Goal: Task Accomplishment & Management: Complete application form

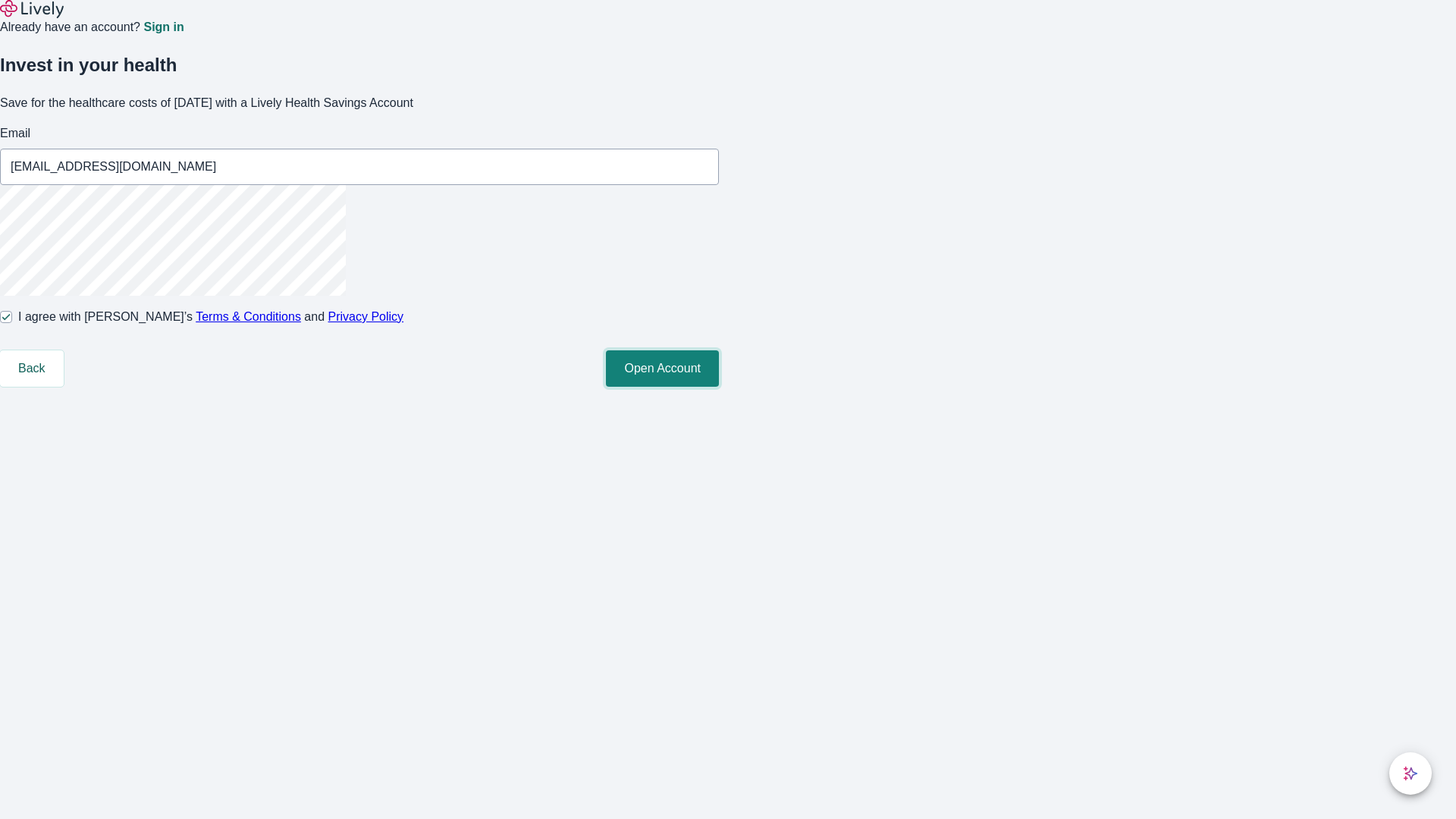
click at [719, 387] on button "Open Account" at bounding box center [662, 368] width 113 height 37
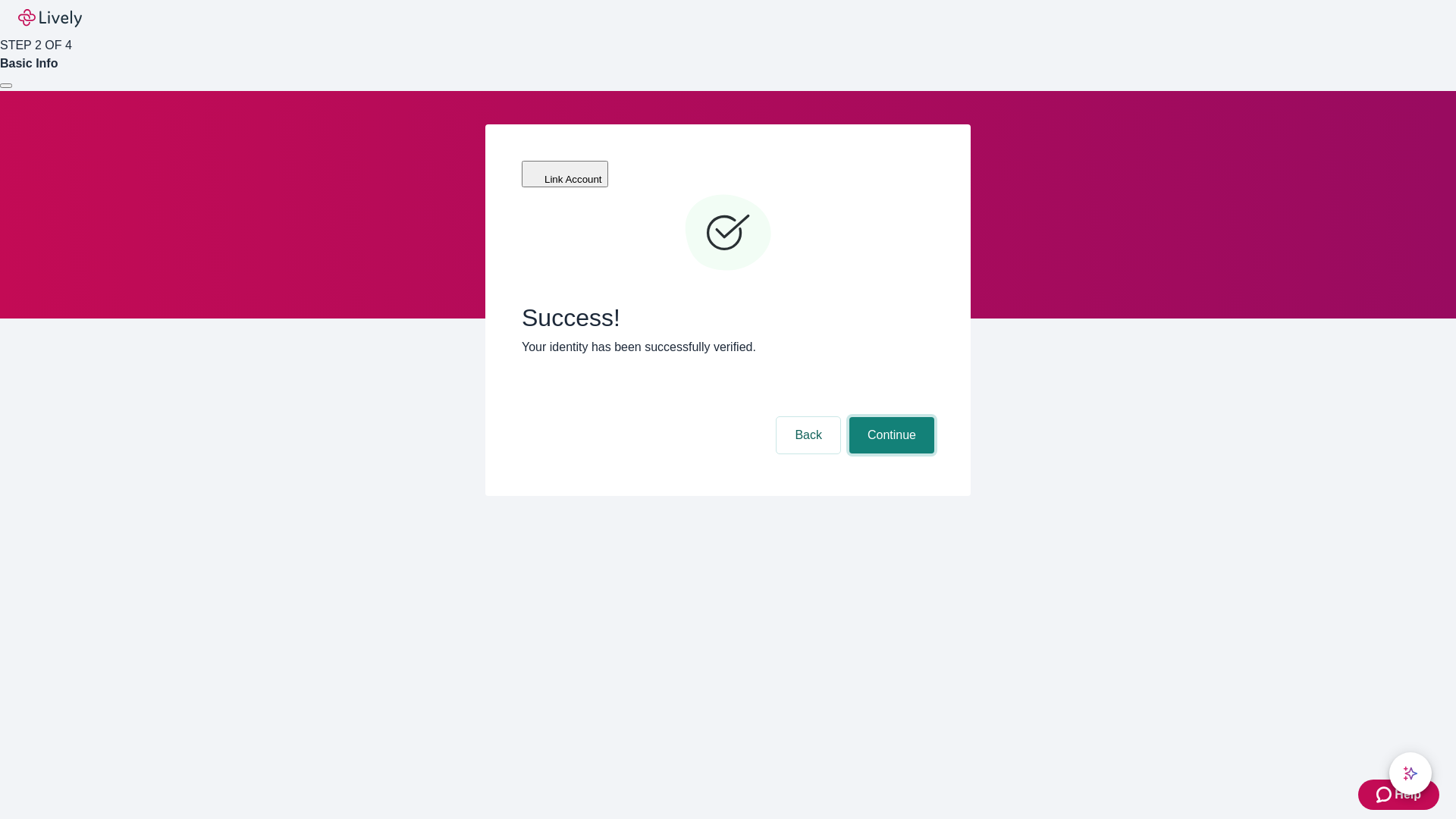
click at [890, 417] on button "Continue" at bounding box center [892, 435] width 85 height 37
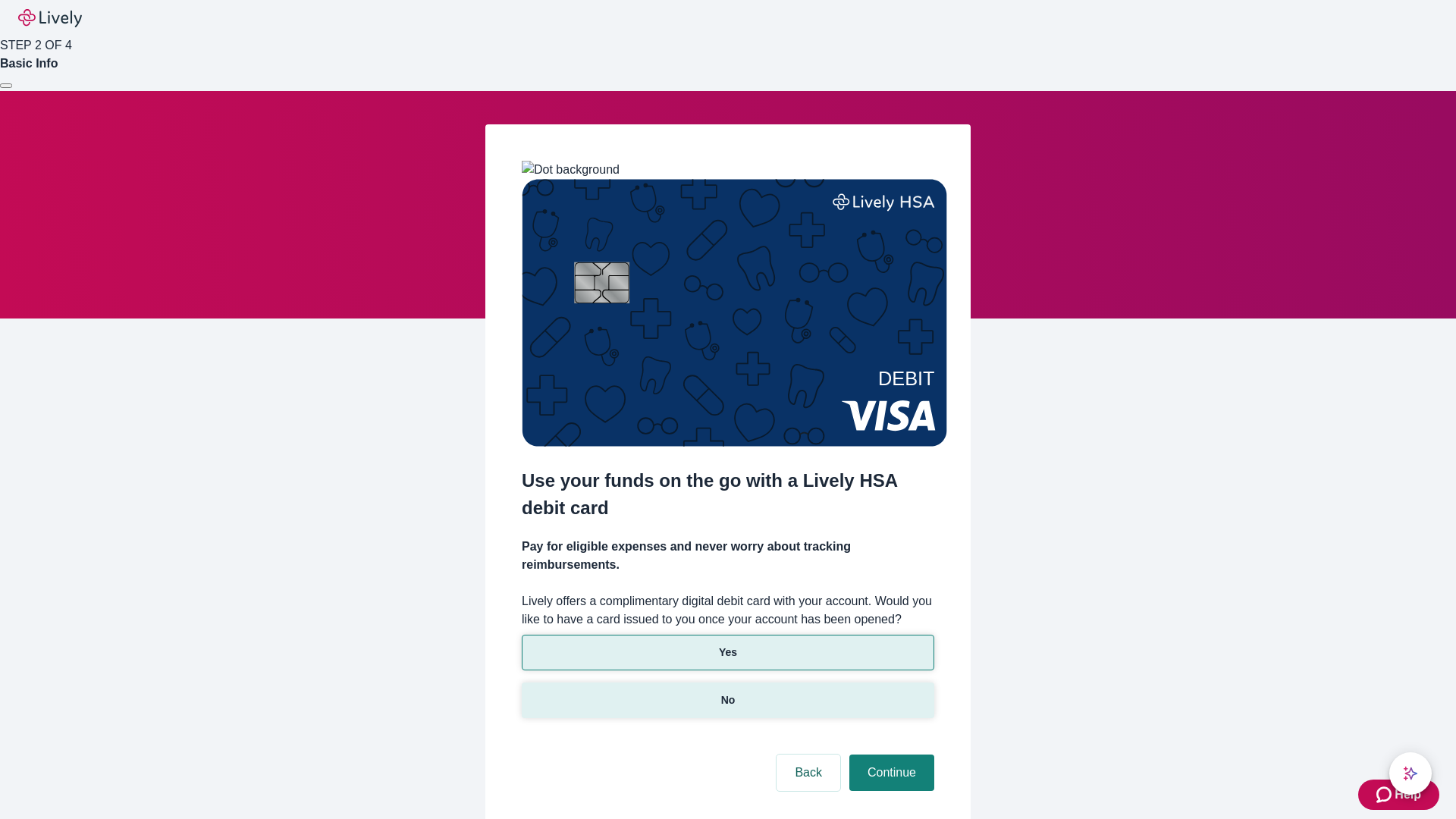
click at [728, 692] on p "No" at bounding box center [728, 700] width 14 height 16
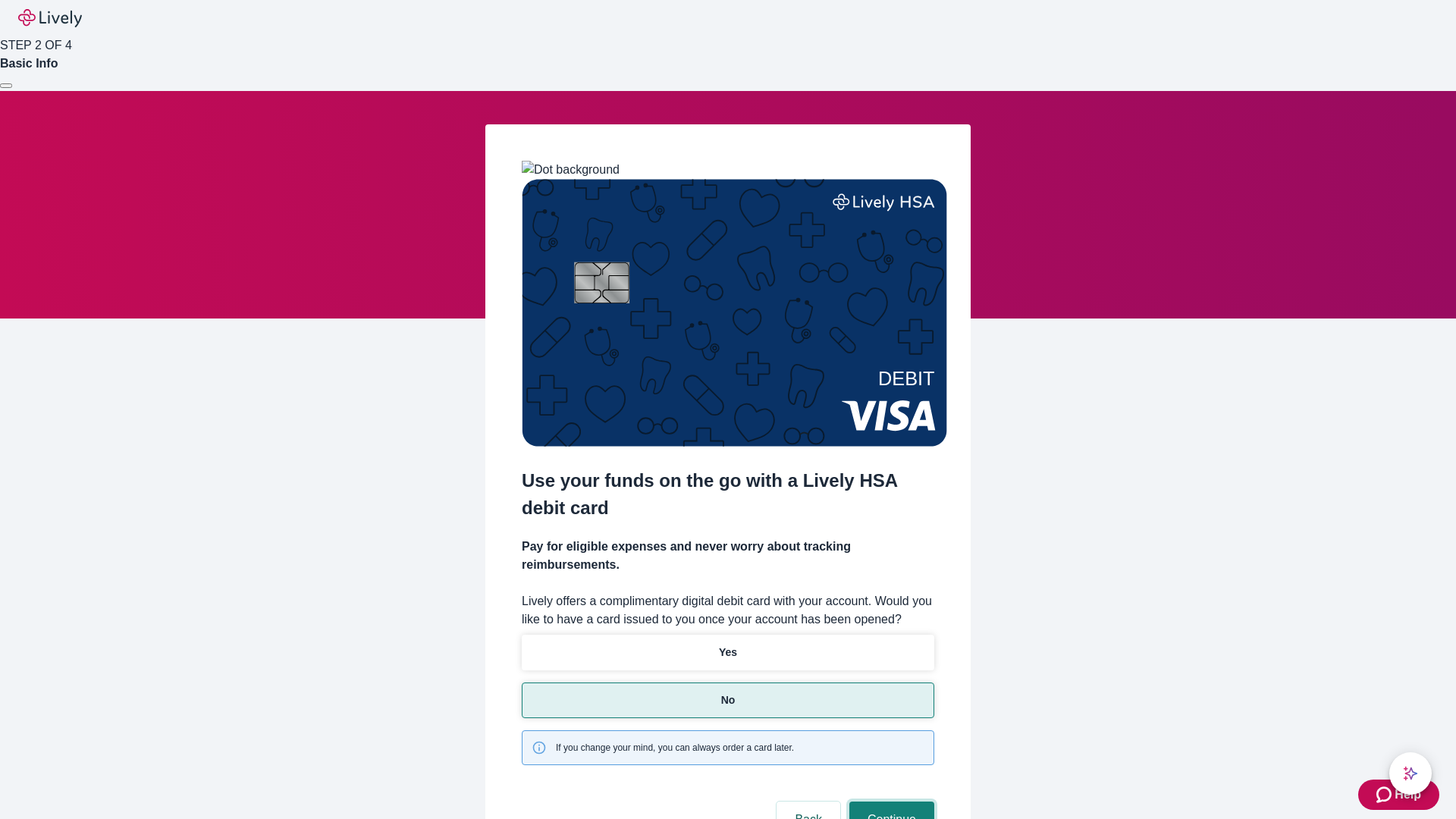
click at [890, 801] on button "Continue" at bounding box center [892, 819] width 85 height 37
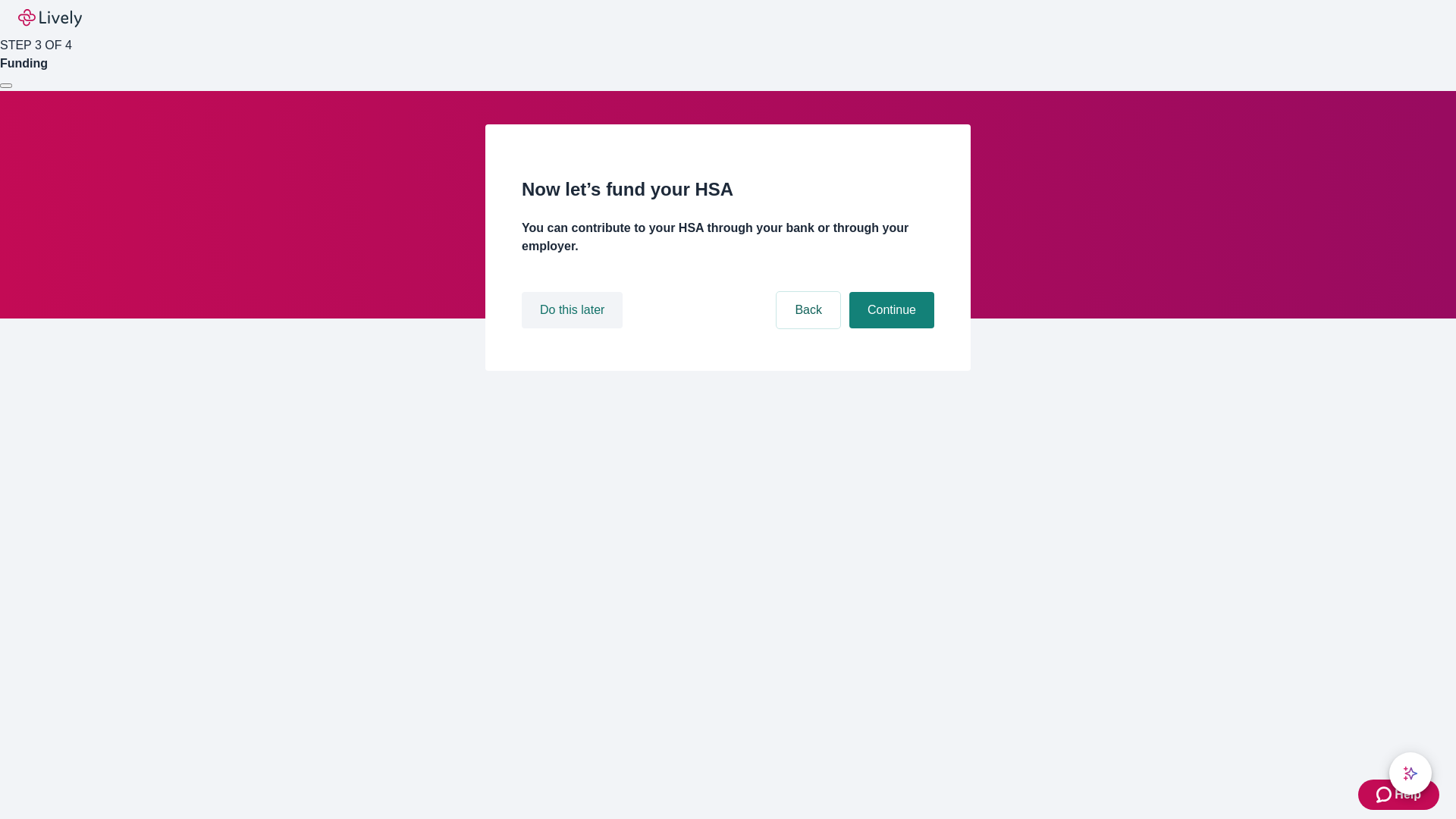
click at [574, 328] on button "Do this later" at bounding box center [573, 309] width 101 height 37
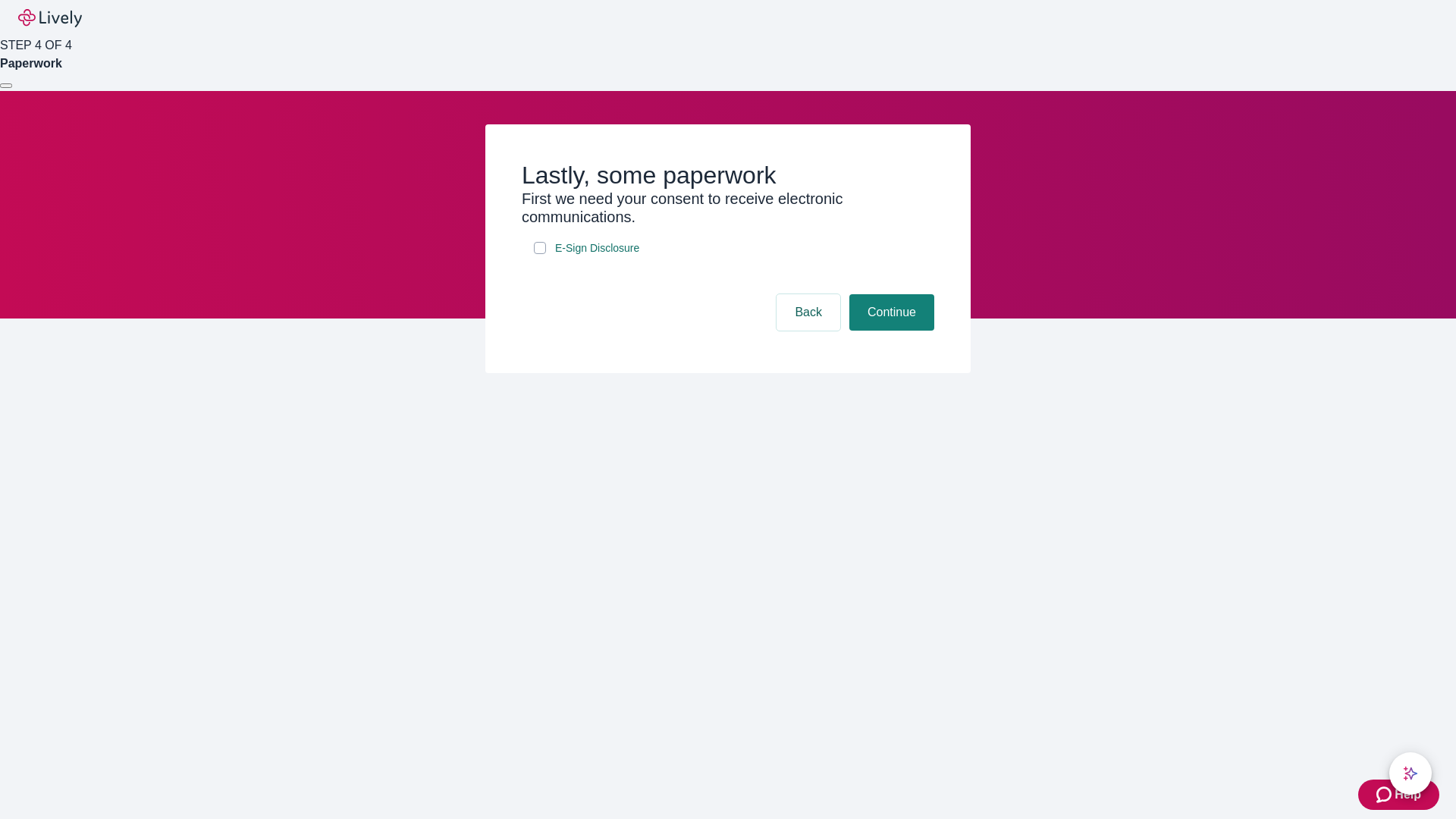
click at [540, 254] on input "E-Sign Disclosure" at bounding box center [540, 247] width 12 height 12
checkbox input "true"
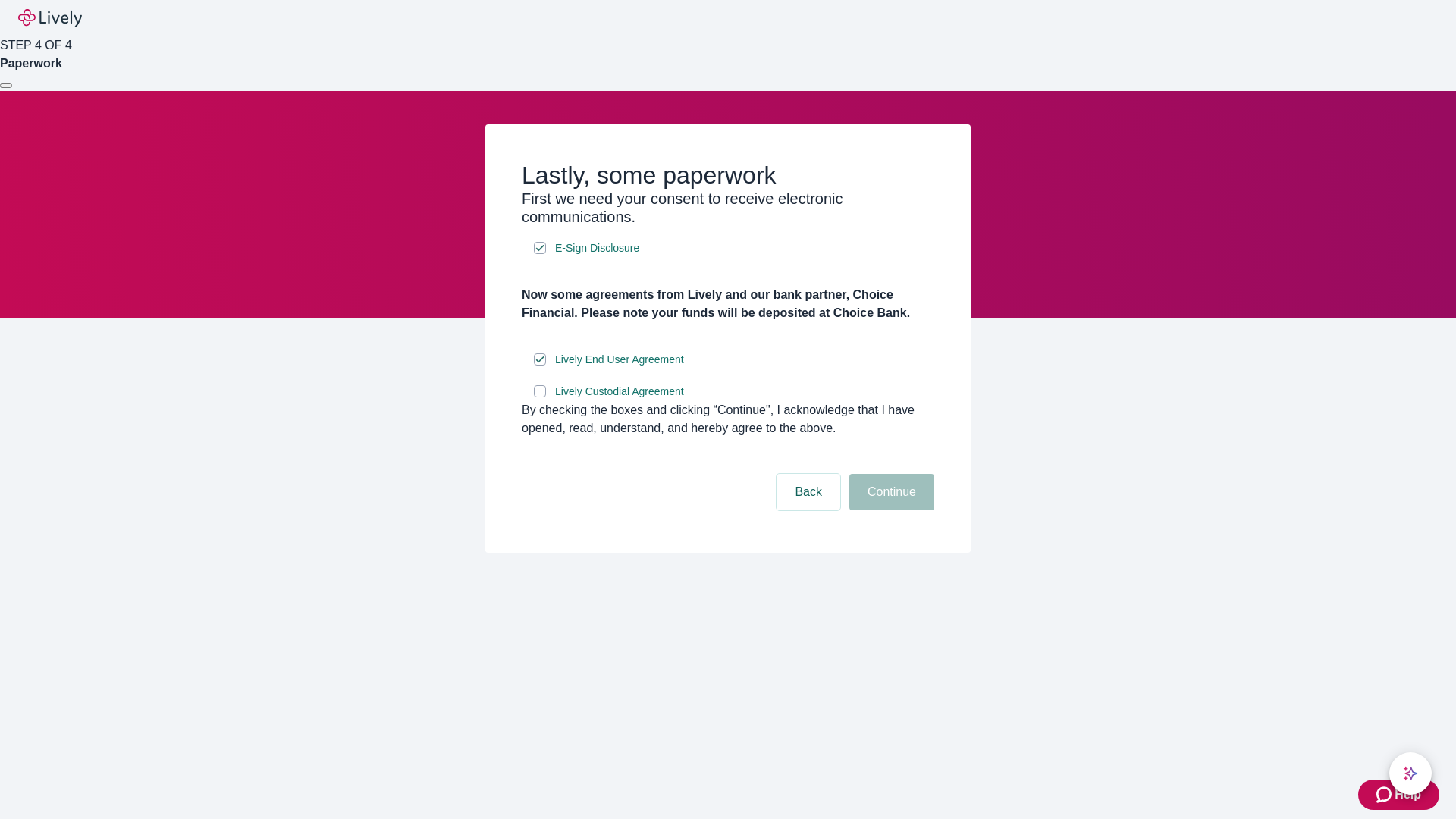
click at [540, 397] on input "Lively Custodial Agreement" at bounding box center [540, 391] width 12 height 12
checkbox input "true"
click at [890, 510] on button "Continue" at bounding box center [892, 492] width 85 height 37
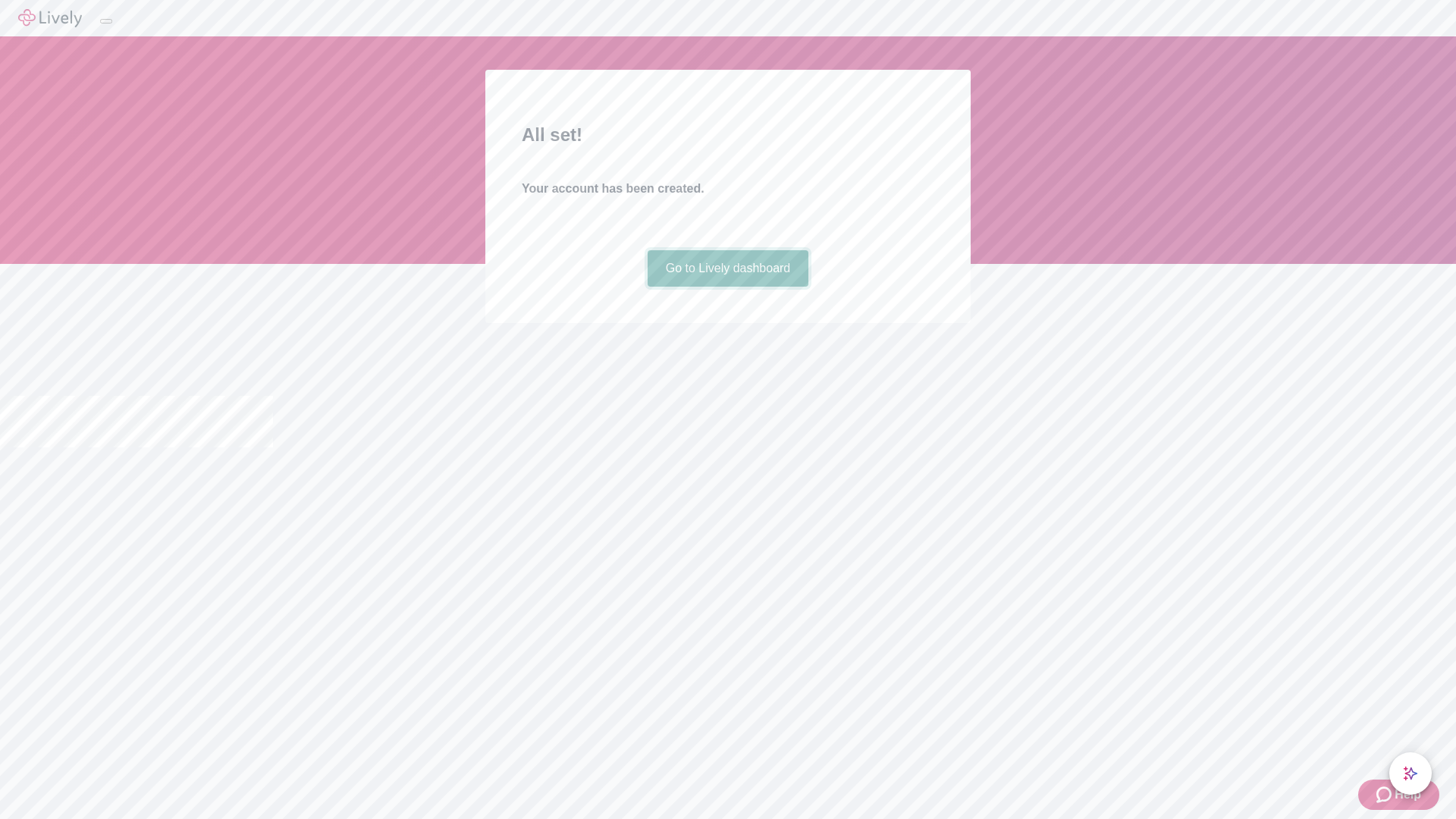
click at [728, 287] on link "Go to Lively dashboard" at bounding box center [728, 268] width 161 height 37
